Goal: Task Accomplishment & Management: Use online tool/utility

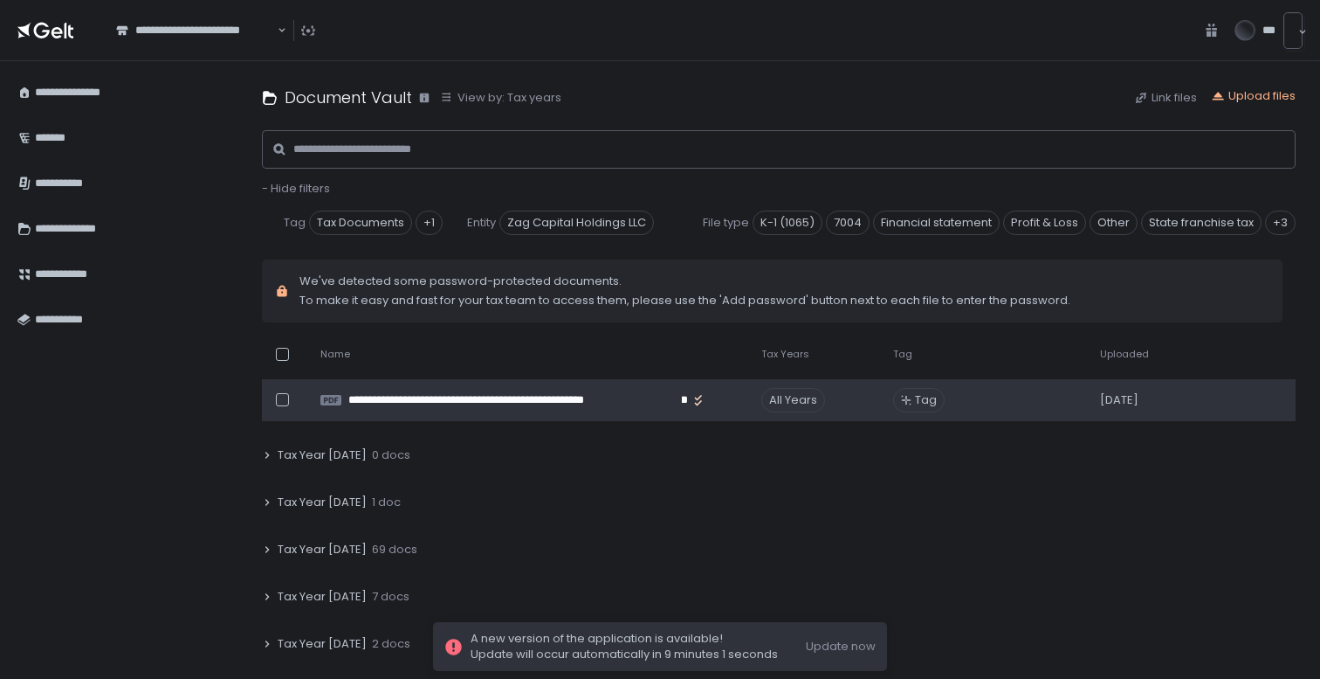
scroll to position [50, 0]
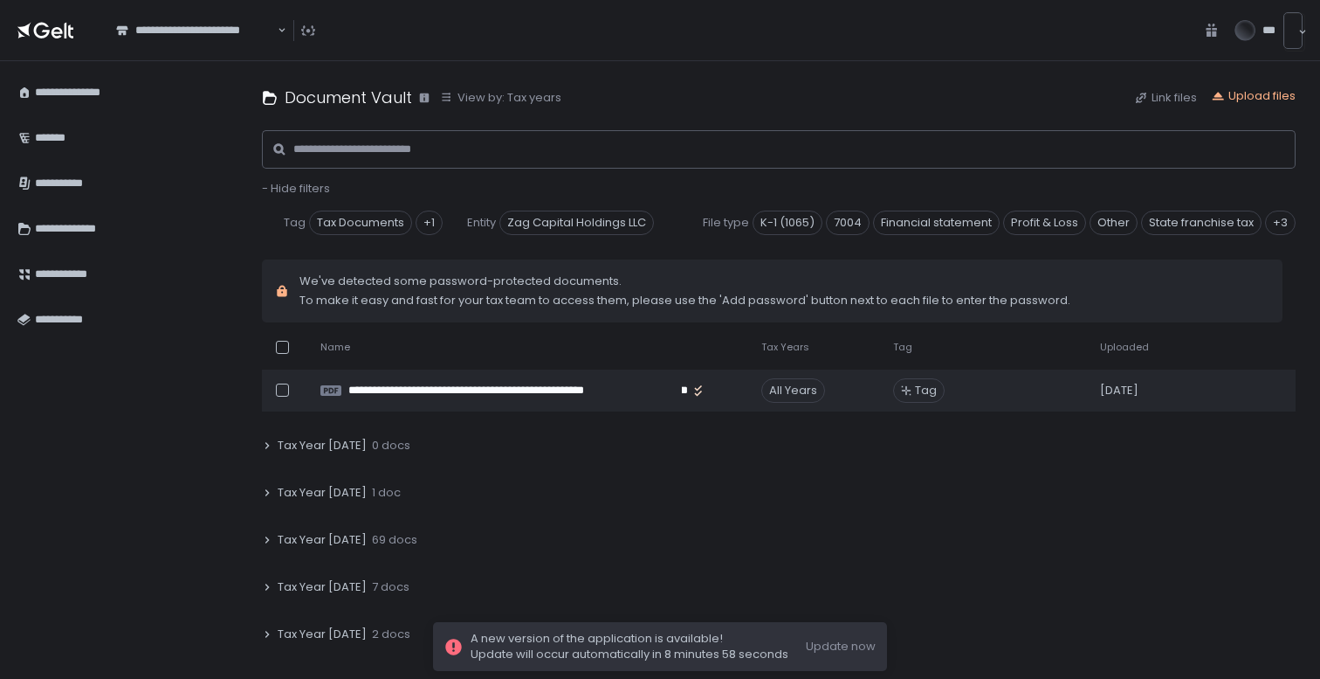
click at [349, 539] on span "Tax Year [DATE]" at bounding box center [322, 540] width 89 height 16
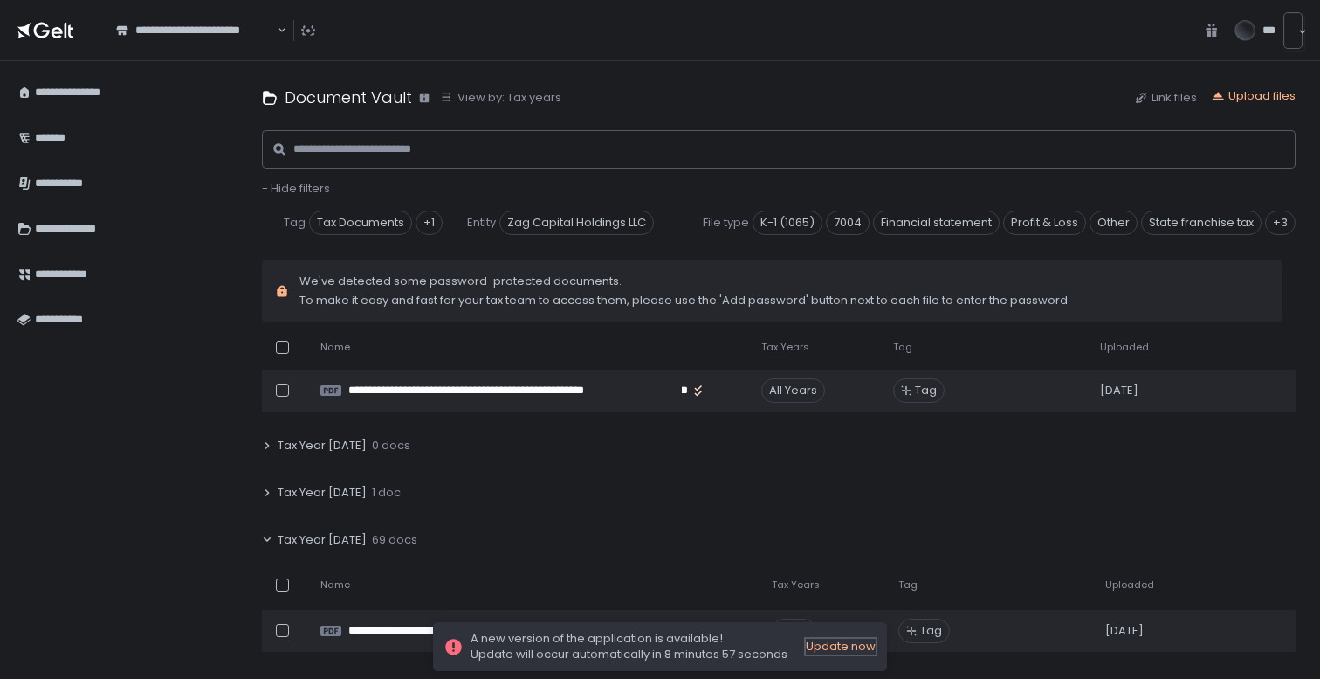
click at [839, 652] on div "Update now" at bounding box center [841, 646] width 70 height 16
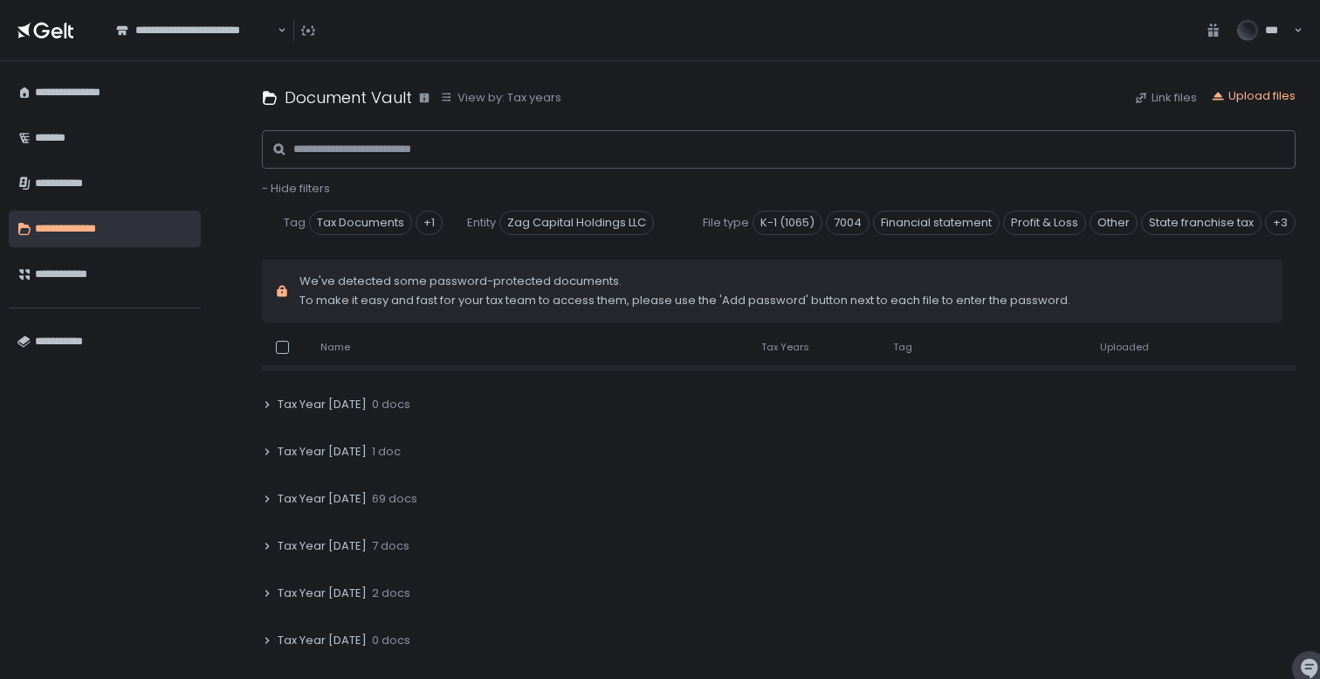
scroll to position [98, 0]
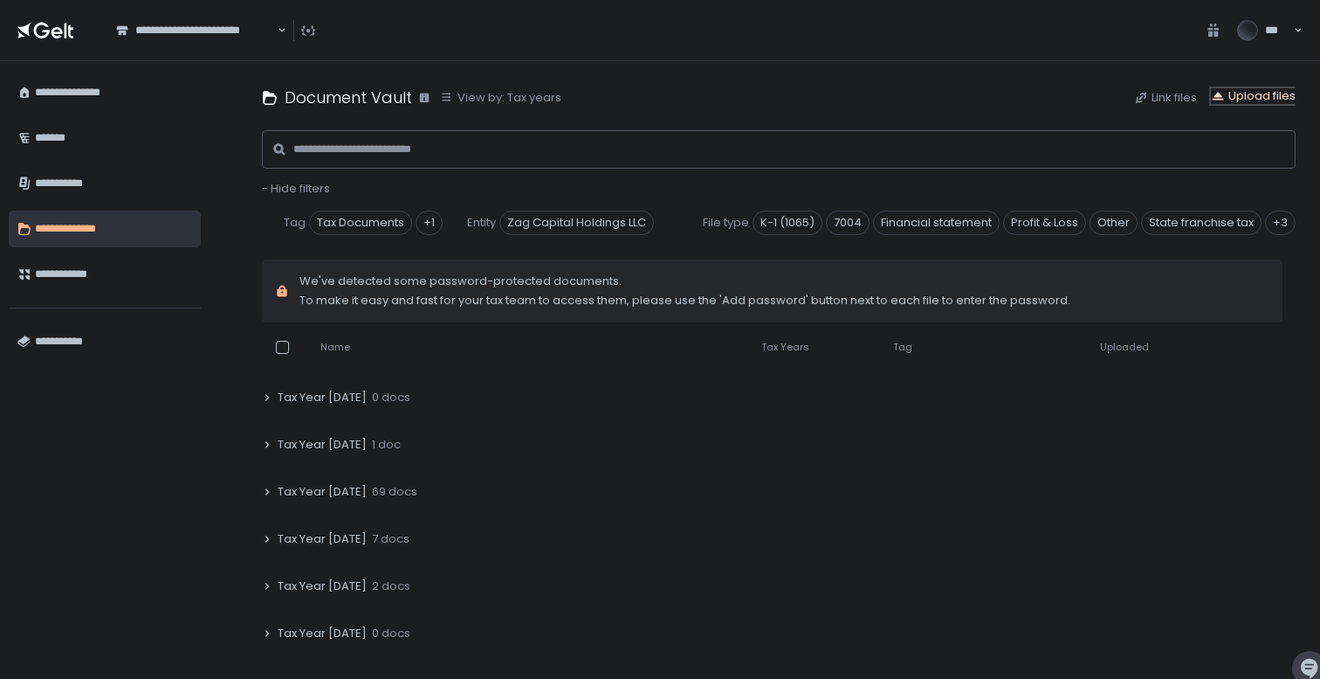
click at [1270, 92] on div "Upload files" at bounding box center [1253, 96] width 85 height 16
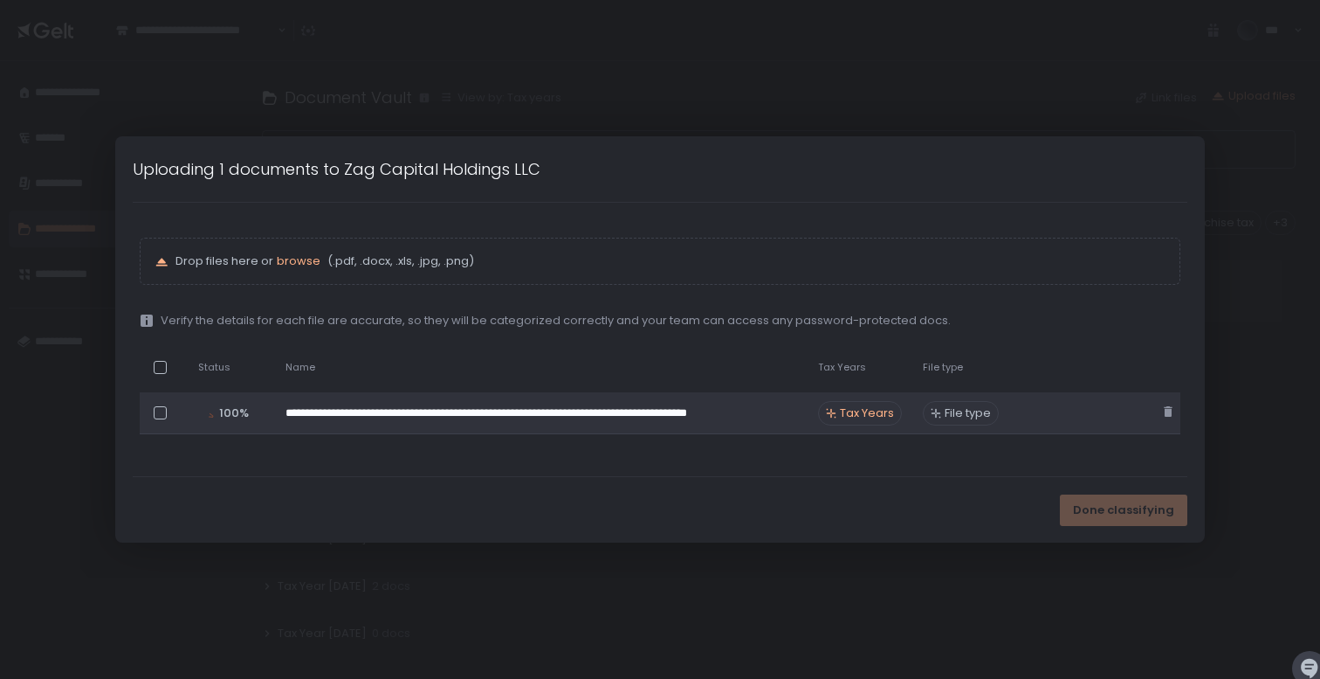
click at [850, 406] on span "Tax Years" at bounding box center [867, 413] width 54 height 16
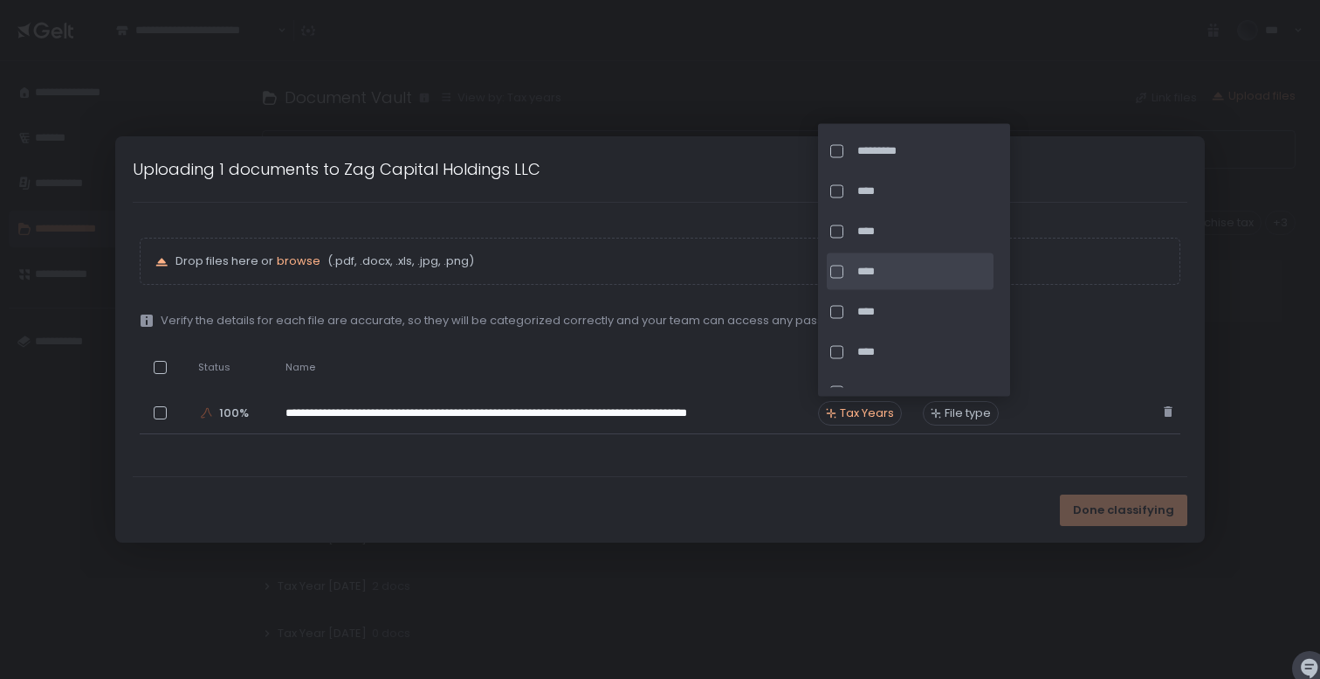
scroll to position [145, 0]
click at [838, 269] on div at bounding box center [836, 271] width 13 height 13
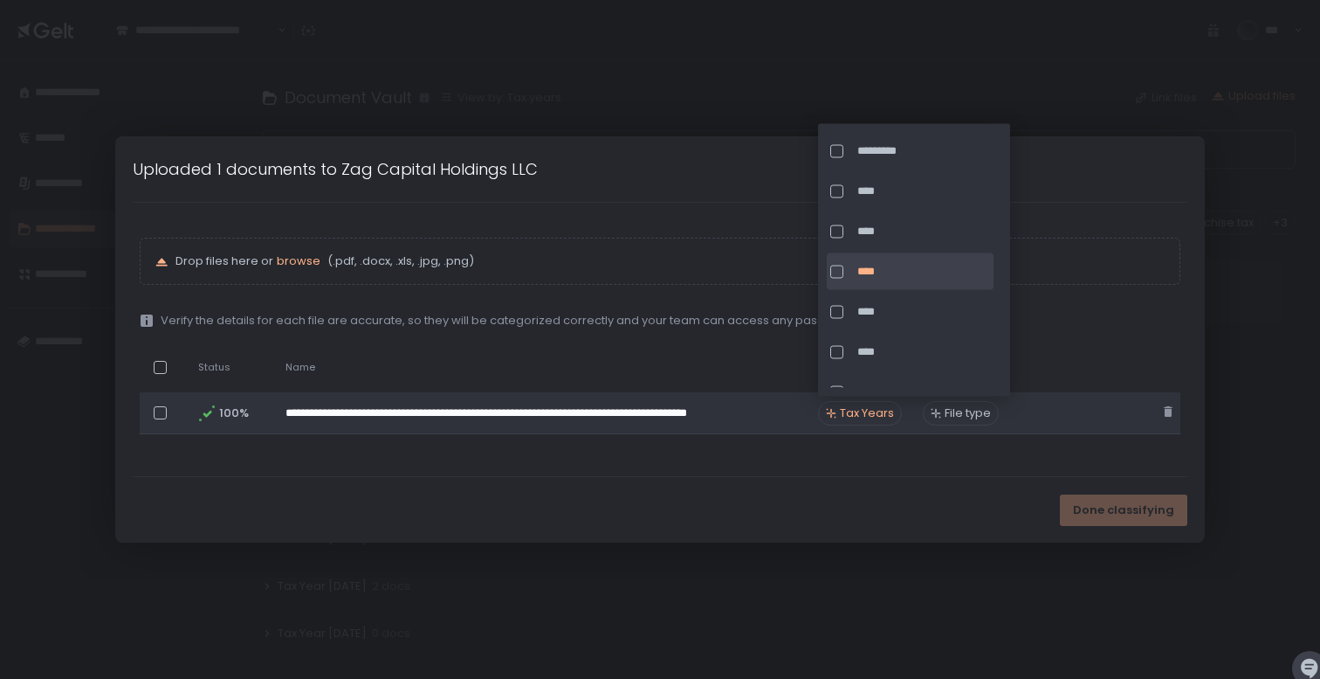
click at [974, 415] on span "File type" at bounding box center [968, 413] width 46 height 16
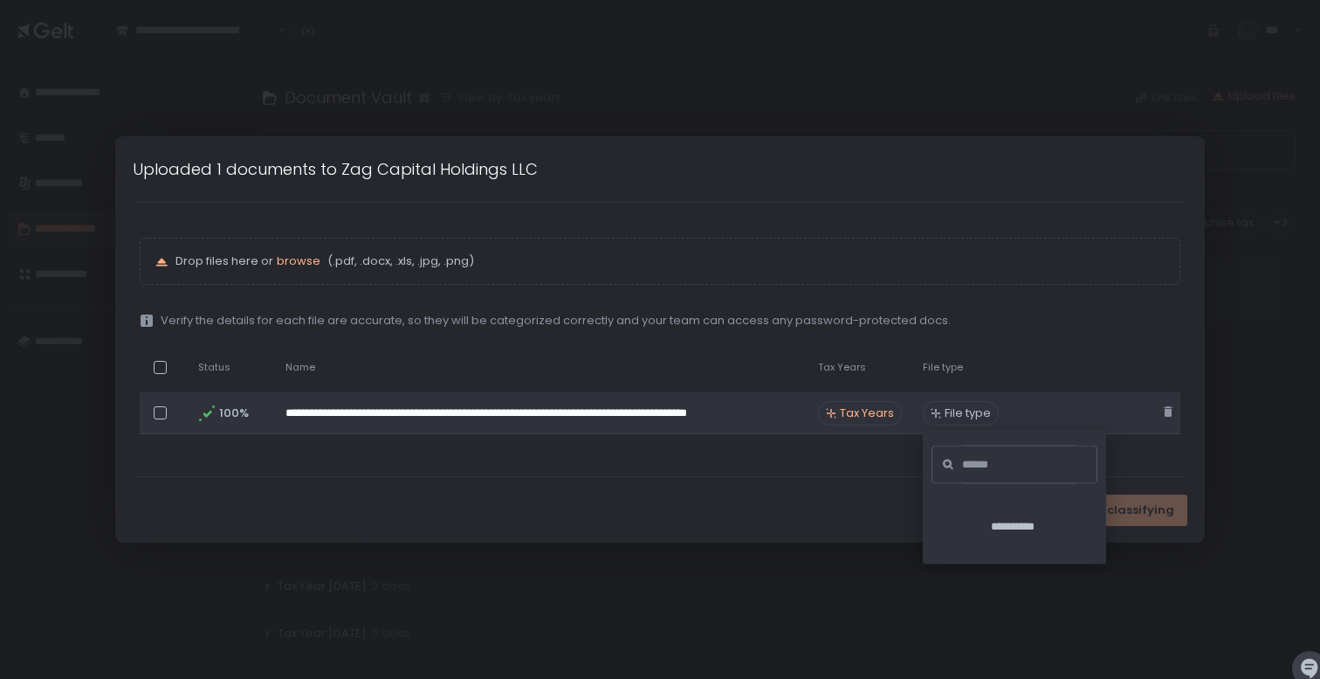
scroll to position [98, 0]
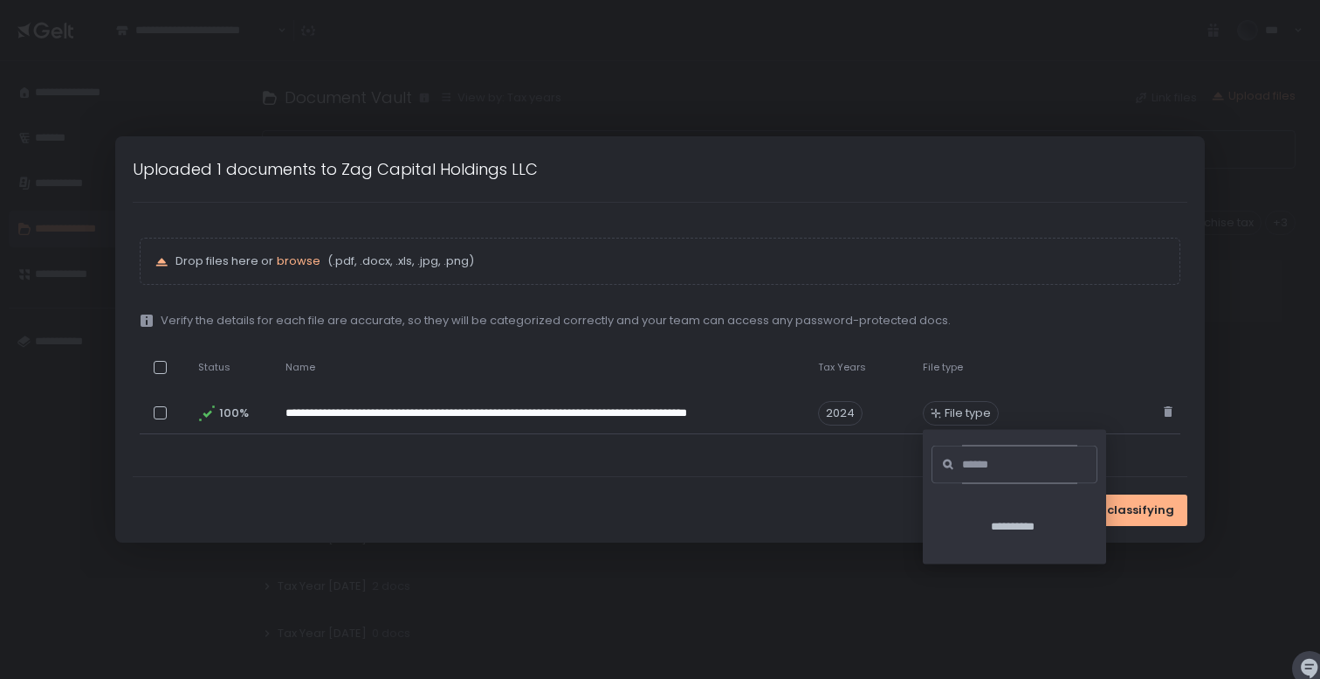
click at [980, 459] on input at bounding box center [1019, 464] width 115 height 38
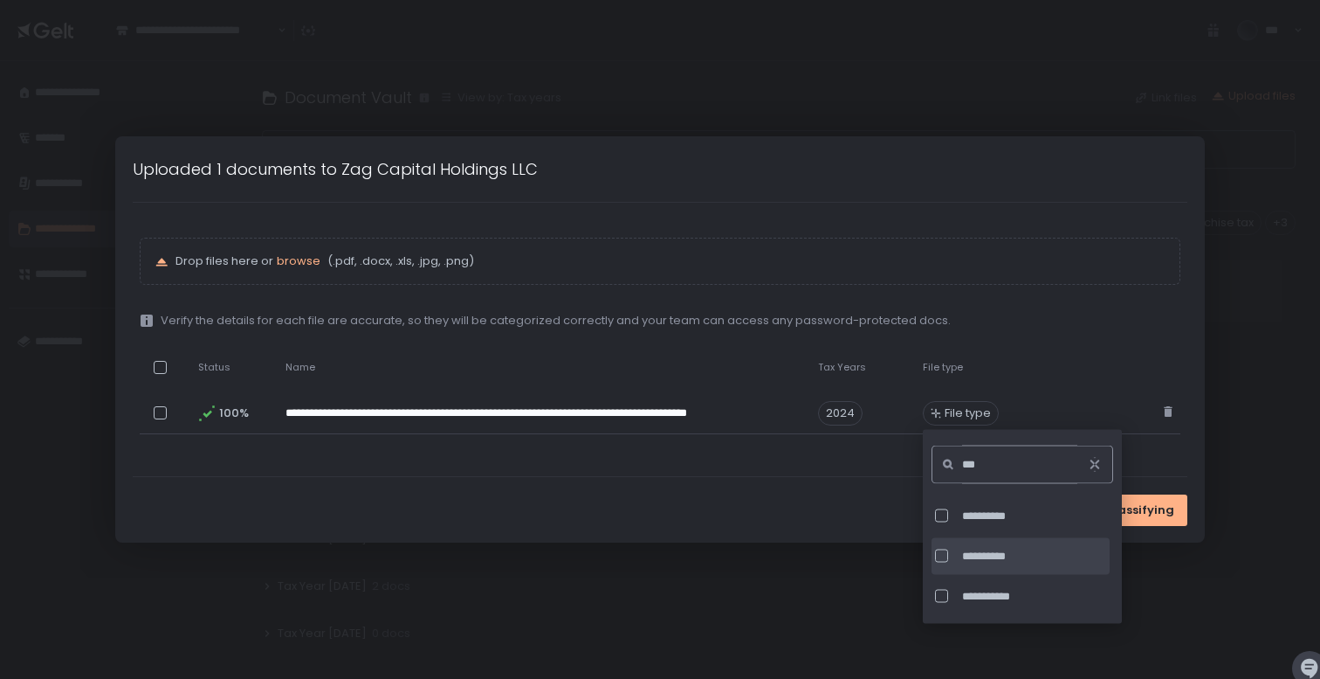
type input "***"
click at [944, 555] on div at bounding box center [941, 555] width 13 height 13
click at [1162, 508] on span "Done classifying" at bounding box center [1122, 510] width 101 height 16
